Goal: Task Accomplishment & Management: Use online tool/utility

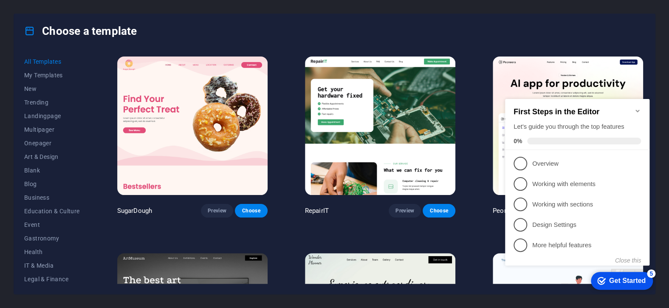
scroll to position [127, 0]
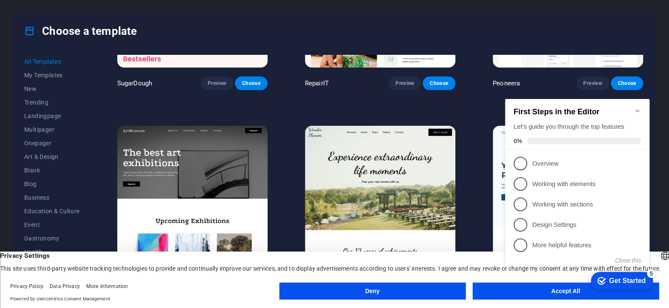
click at [636, 110] on icon "Minimize checklist" at bounding box center [637, 111] width 4 height 3
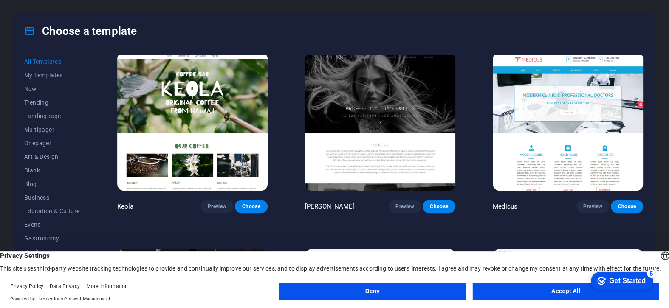
scroll to position [8240, 0]
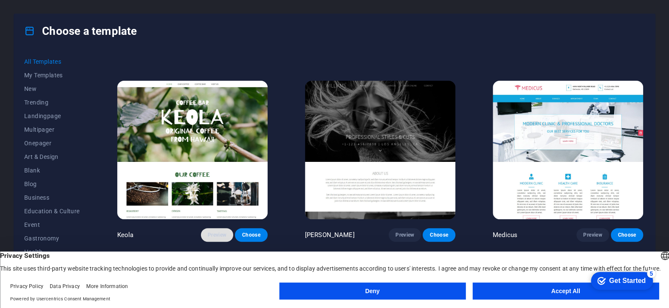
click at [214, 231] on span "Preview" at bounding box center [217, 234] width 19 height 7
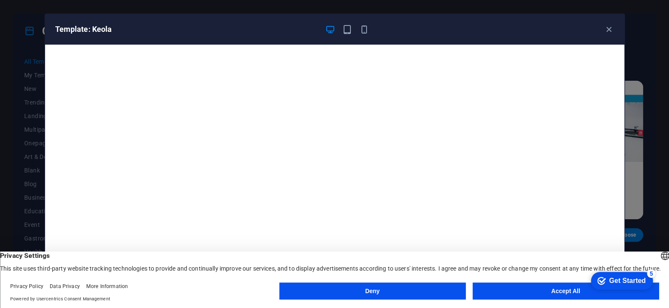
scroll to position [2, 0]
click at [611, 28] on icon "button" at bounding box center [609, 30] width 10 height 10
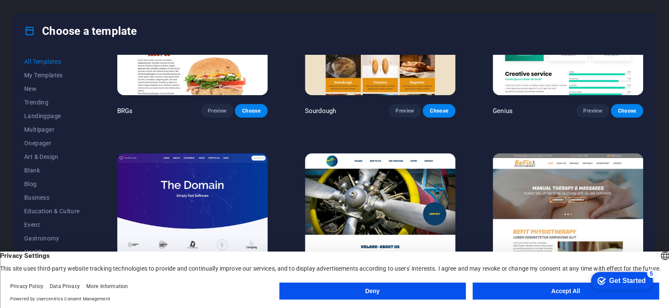
scroll to position [0, 0]
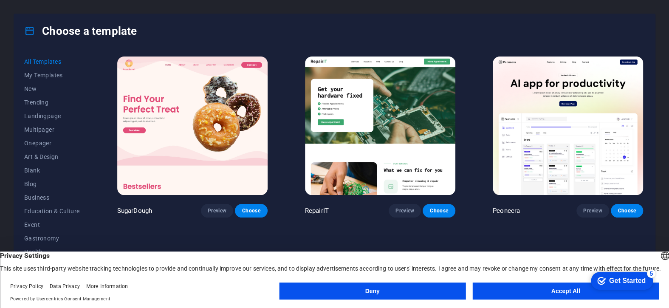
click at [187, 113] on img at bounding box center [192, 125] width 150 height 138
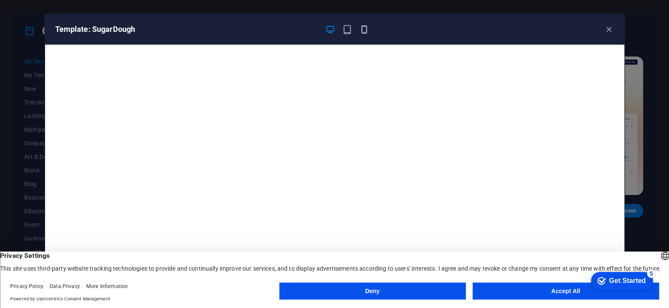
click at [361, 26] on icon "button" at bounding box center [364, 30] width 10 height 10
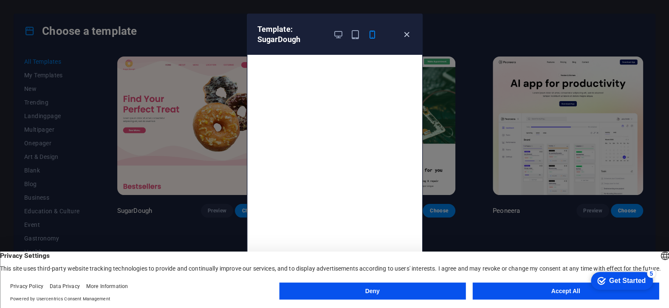
click at [405, 34] on icon "button" at bounding box center [407, 35] width 10 height 10
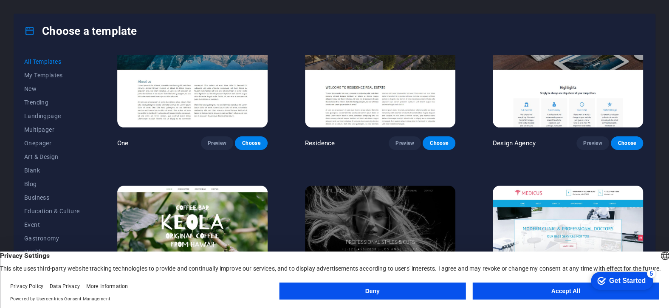
scroll to position [8305, 0]
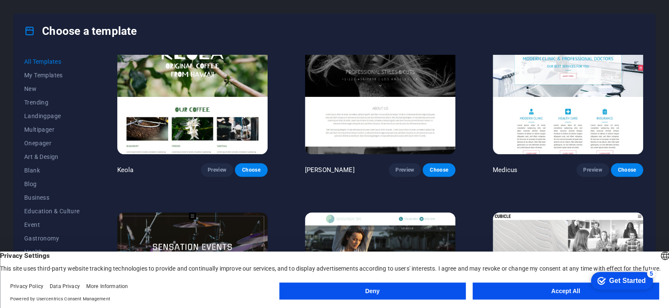
click at [203, 72] on img at bounding box center [192, 85] width 150 height 138
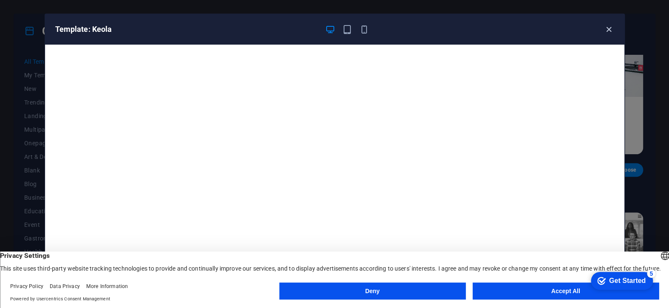
click at [608, 27] on icon "button" at bounding box center [609, 30] width 10 height 10
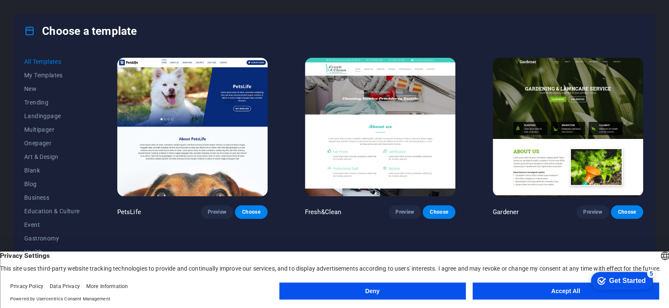
scroll to position [6691, 0]
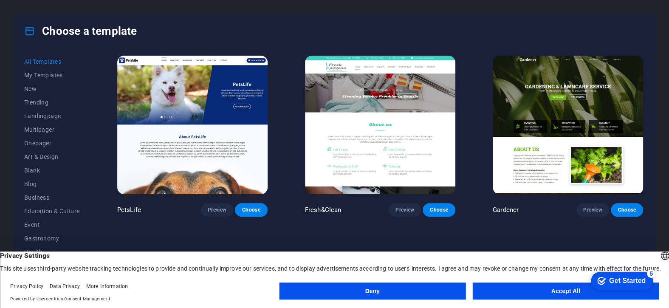
click at [182, 80] on img at bounding box center [192, 125] width 150 height 138
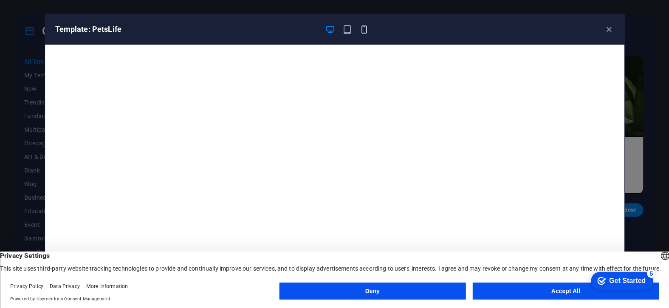
click at [365, 30] on icon "button" at bounding box center [364, 30] width 10 height 10
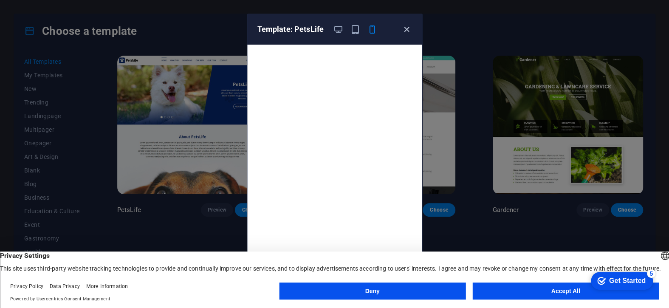
click at [404, 28] on icon "button" at bounding box center [407, 30] width 10 height 10
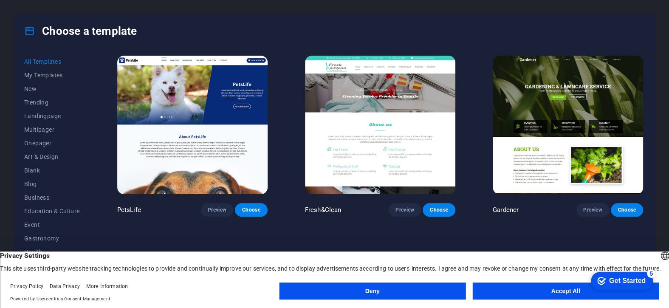
click at [577, 114] on img at bounding box center [568, 125] width 150 height 138
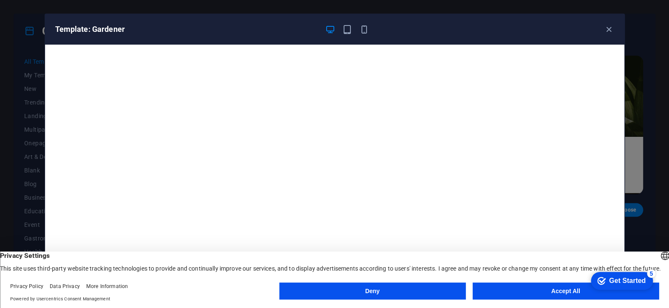
scroll to position [2, 0]
click at [605, 28] on icon "button" at bounding box center [609, 30] width 10 height 10
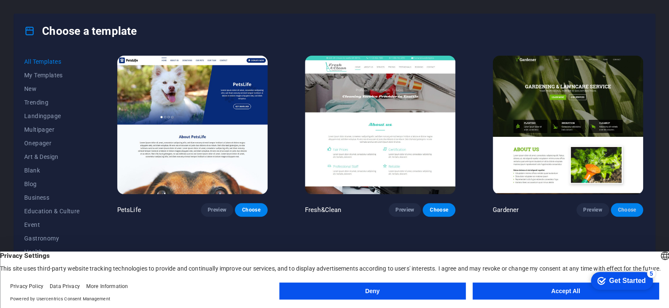
click at [625, 206] on span "Choose" at bounding box center [627, 209] width 19 height 7
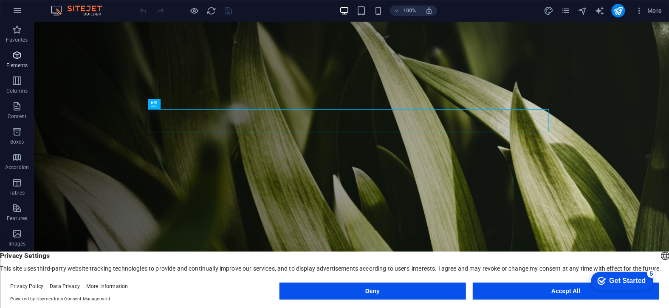
click at [14, 55] on icon "button" at bounding box center [17, 55] width 10 height 10
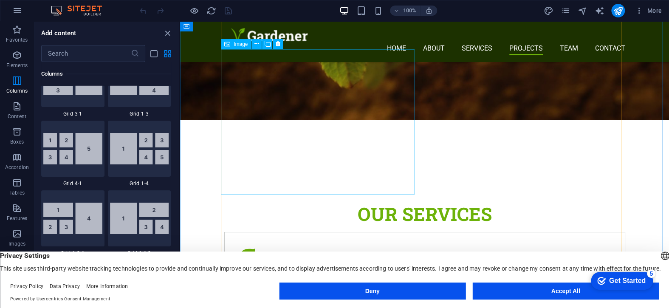
scroll to position [1614, 0]
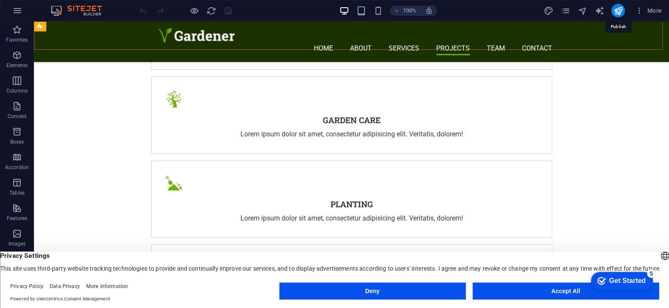
scroll to position [1549, 0]
